Goal: Task Accomplishment & Management: Manage account settings

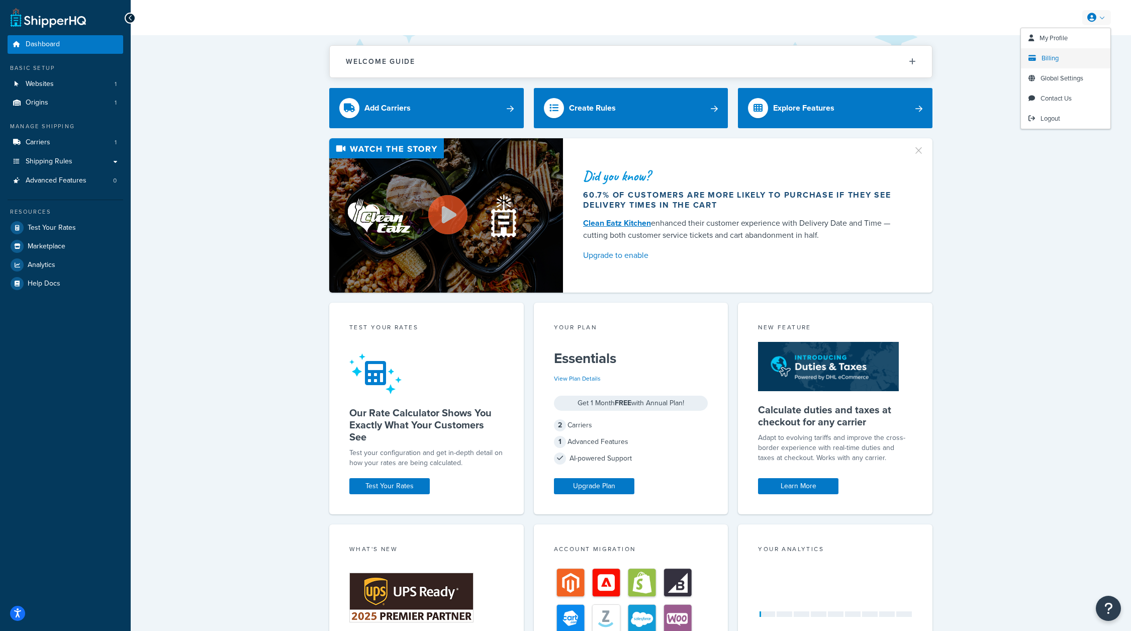
click at [1061, 58] on link "Billing" at bounding box center [1065, 58] width 89 height 20
click at [1047, 54] on span "Billing" at bounding box center [1050, 58] width 17 height 10
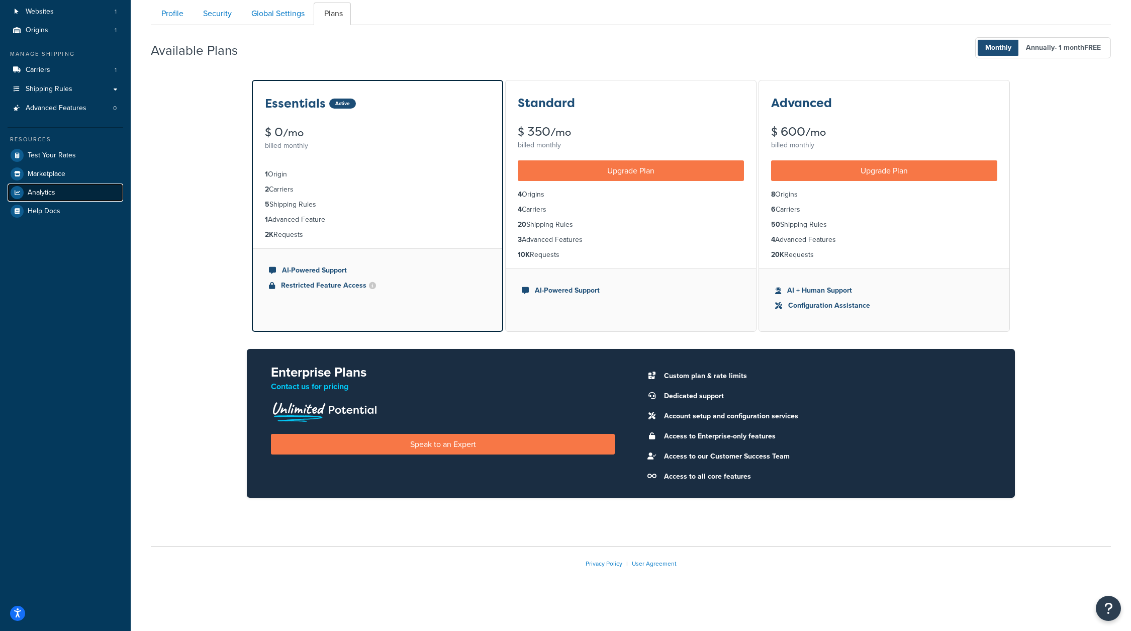
click at [67, 197] on link "Analytics" at bounding box center [66, 192] width 116 height 18
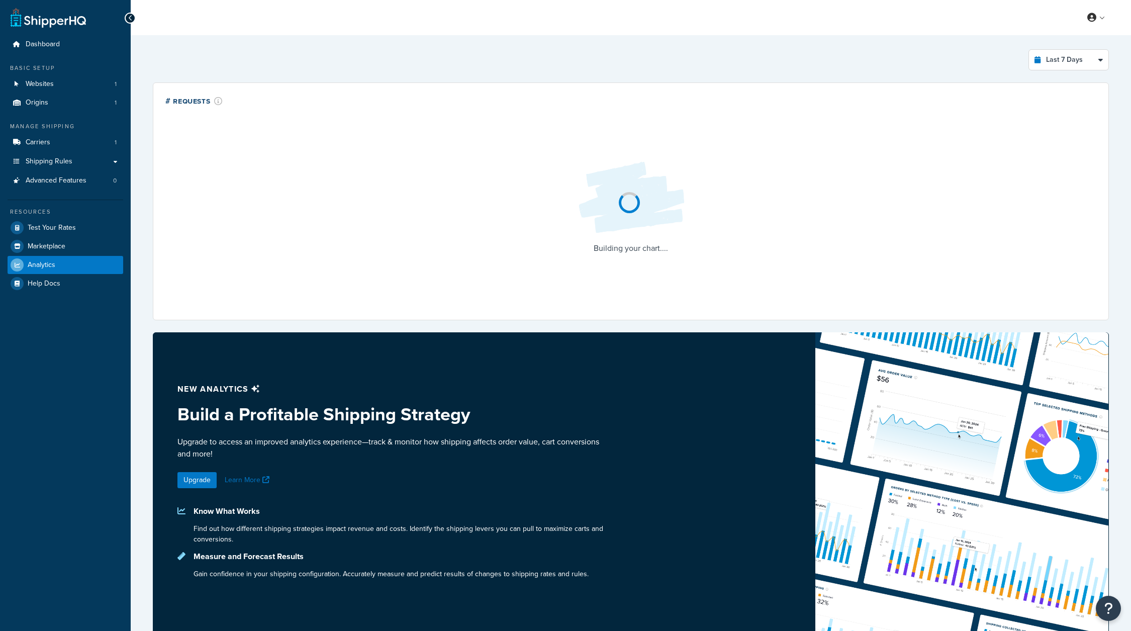
select select "last_7_days"
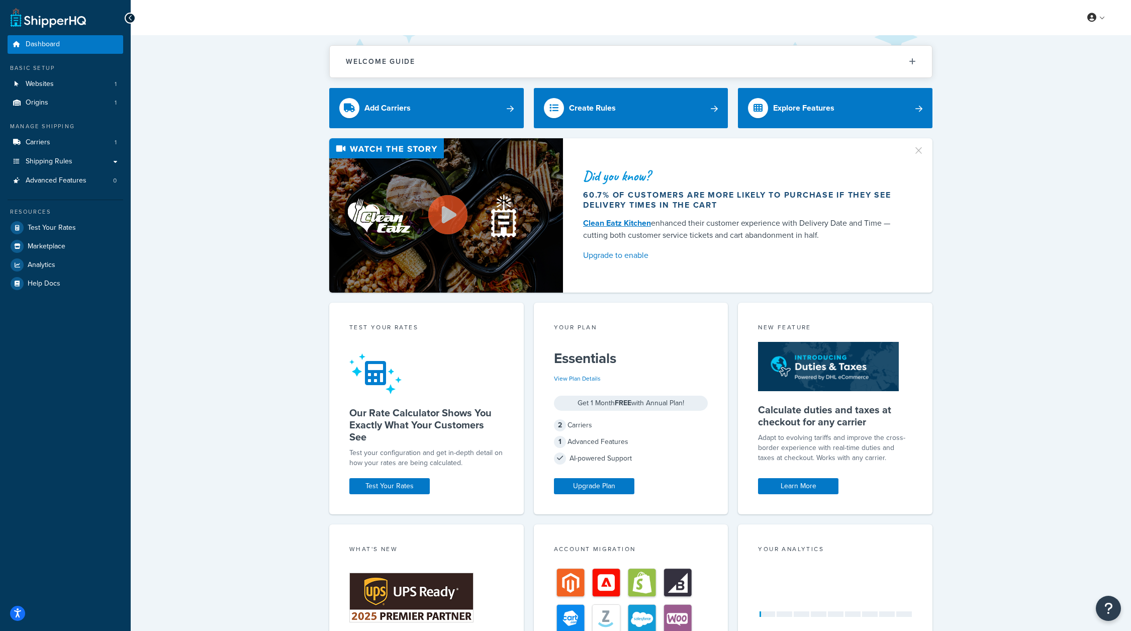
scroll to position [154, 0]
